Goal: Information Seeking & Learning: Learn about a topic

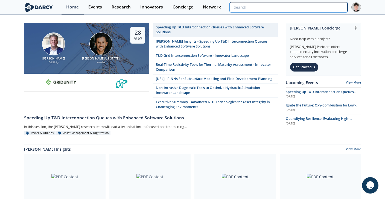
click at [316, 8] on input "search" at bounding box center [288, 7] width 118 height 10
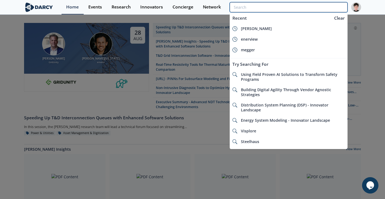
paste input "LNG Technology"
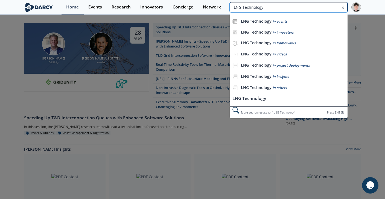
type input "LNG Technology"
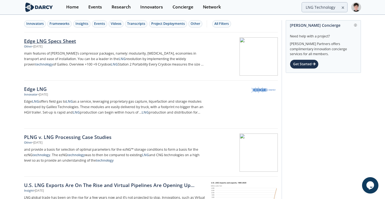
click at [72, 42] on div "Edge LNG Specs Sheet" at bounding box center [114, 40] width 181 height 7
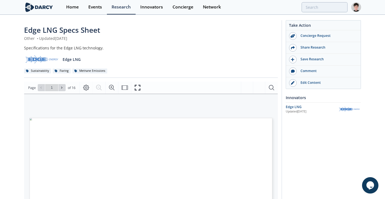
type input "LNG Technology"
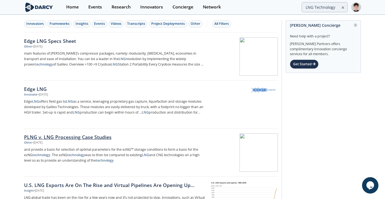
click at [57, 138] on div "PLNG v. LNG Processing Case Studies" at bounding box center [114, 137] width 181 height 7
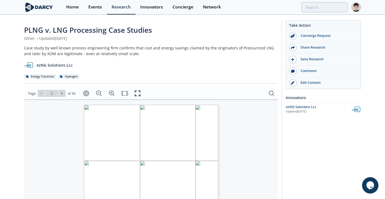
type input "LNG Technology"
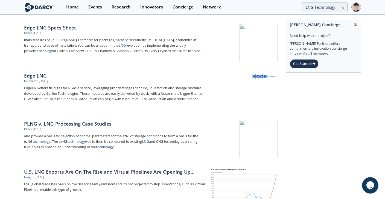
scroll to position [14, 0]
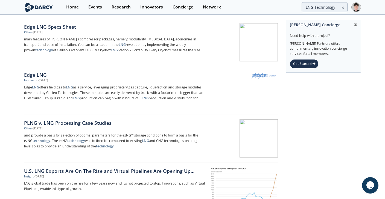
click at [89, 171] on div "U.S. LNG Exports Are On The Rise and Virtual Pipelines Are Opening Up Capacity" at bounding box center [114, 170] width 181 height 7
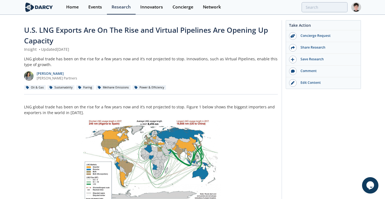
type input "LNG Technology"
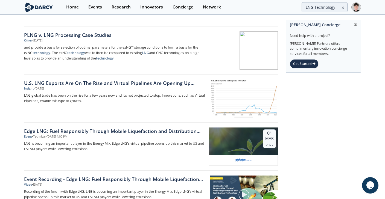
scroll to position [102, 0]
click at [105, 130] on div "Edge LNG: Fuel Responsibly Through Mobile Liquefaction and Distribution Technol…" at bounding box center [114, 130] width 181 height 7
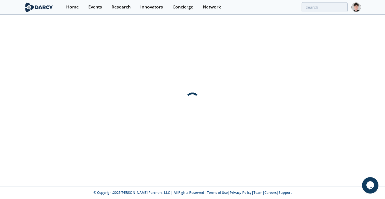
scroll to position [0, 0]
